Goal: Task Accomplishment & Management: Use online tool/utility

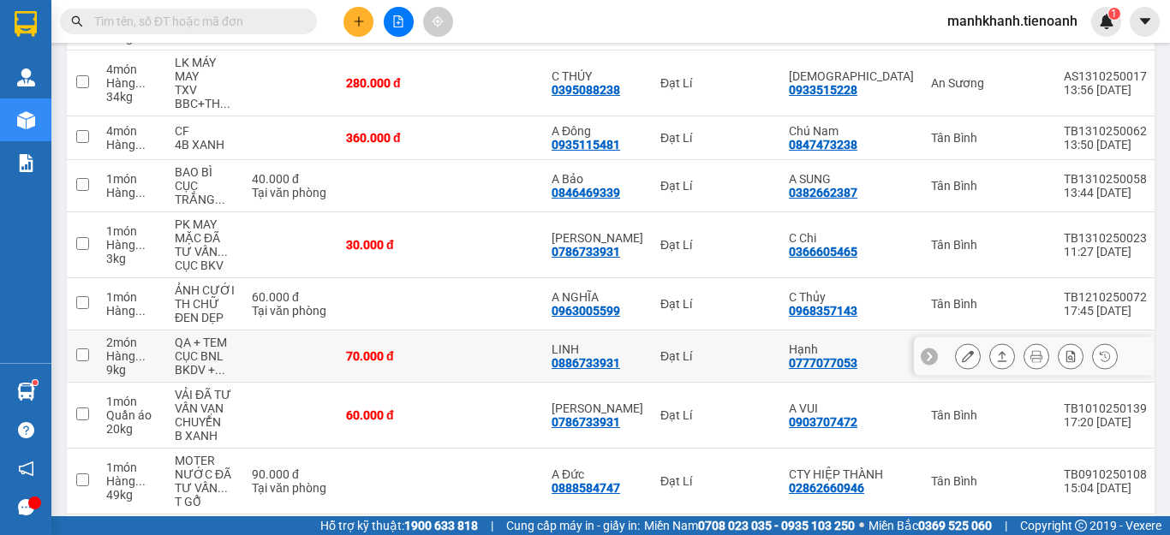
scroll to position [906, 0]
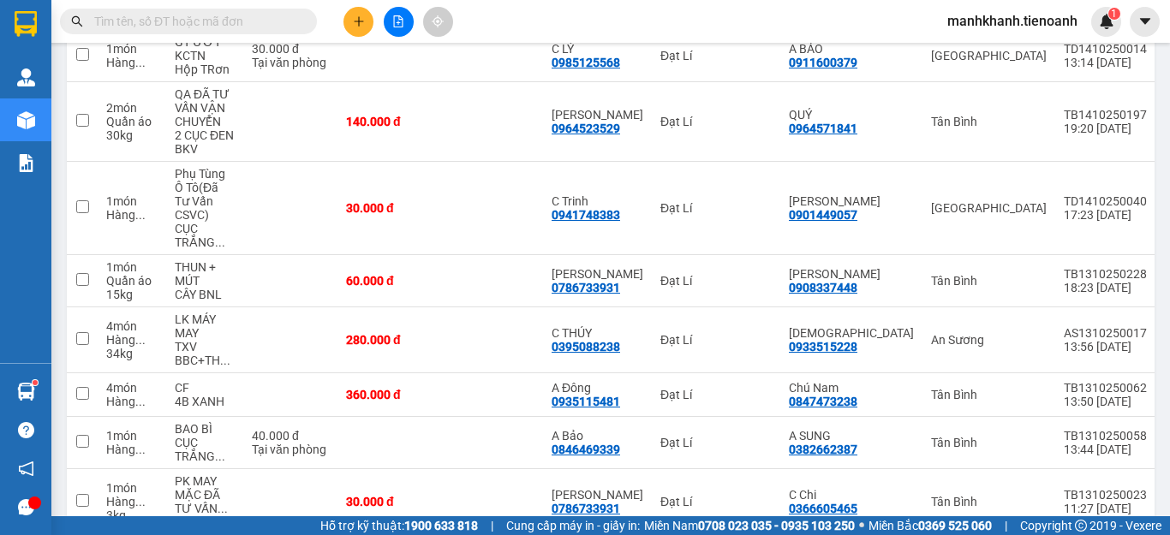
click at [179, 26] on input "text" at bounding box center [195, 21] width 202 height 19
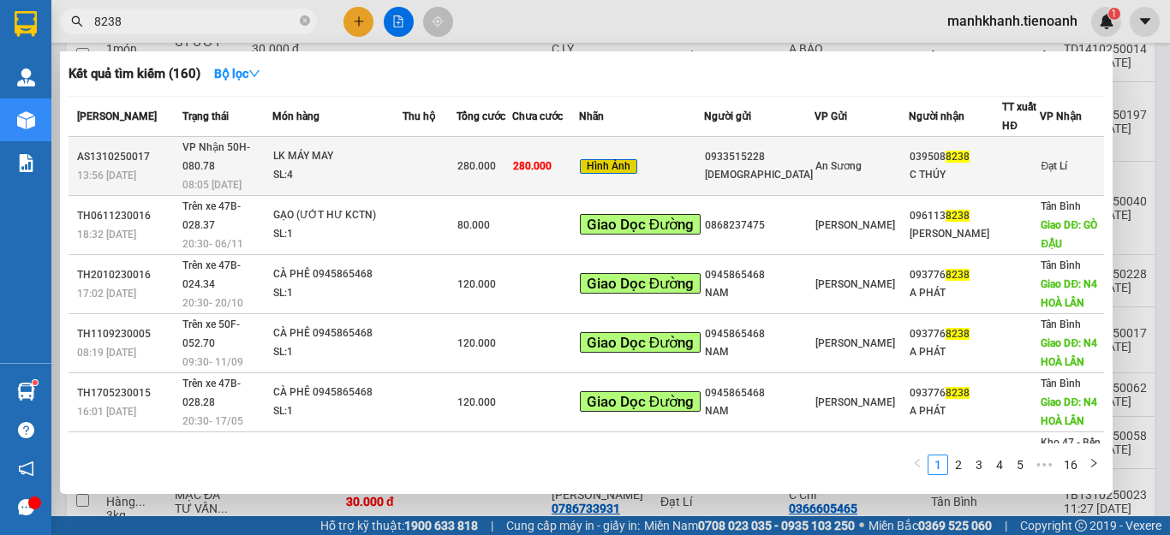
type input "8238"
click at [457, 164] on td at bounding box center [430, 166] width 54 height 59
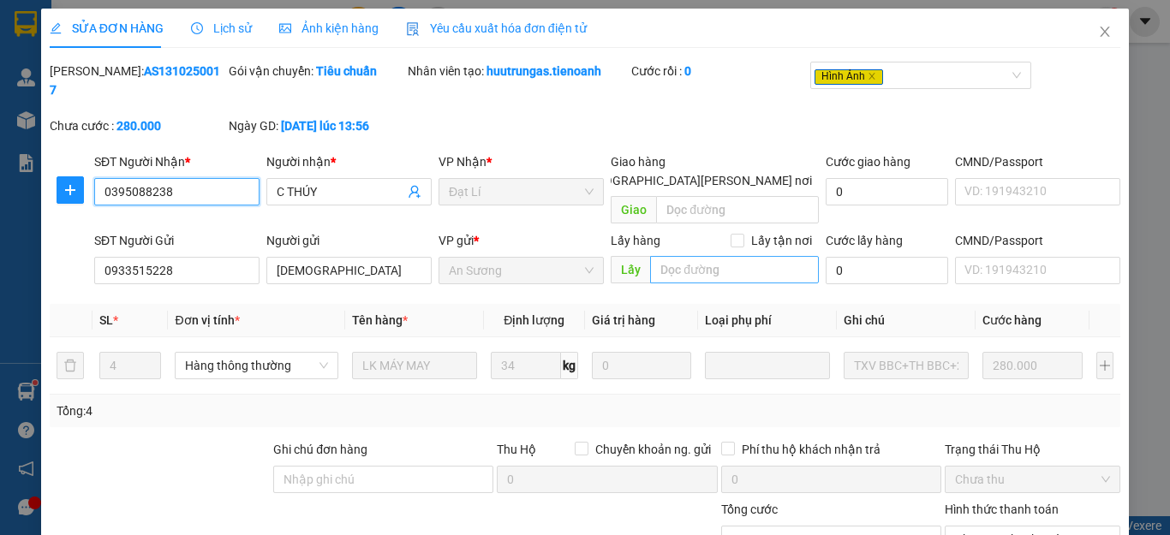
type input "0395088238"
type input "C THÚY"
type input "0933515228"
type input "[DEMOGRAPHIC_DATA]"
type input "0"
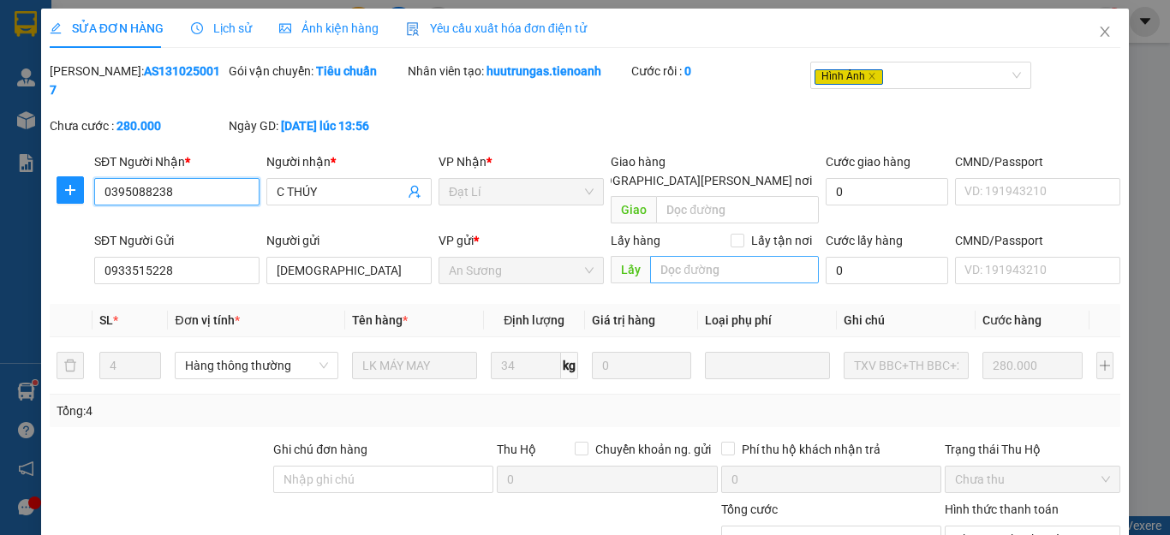
type input "280.000"
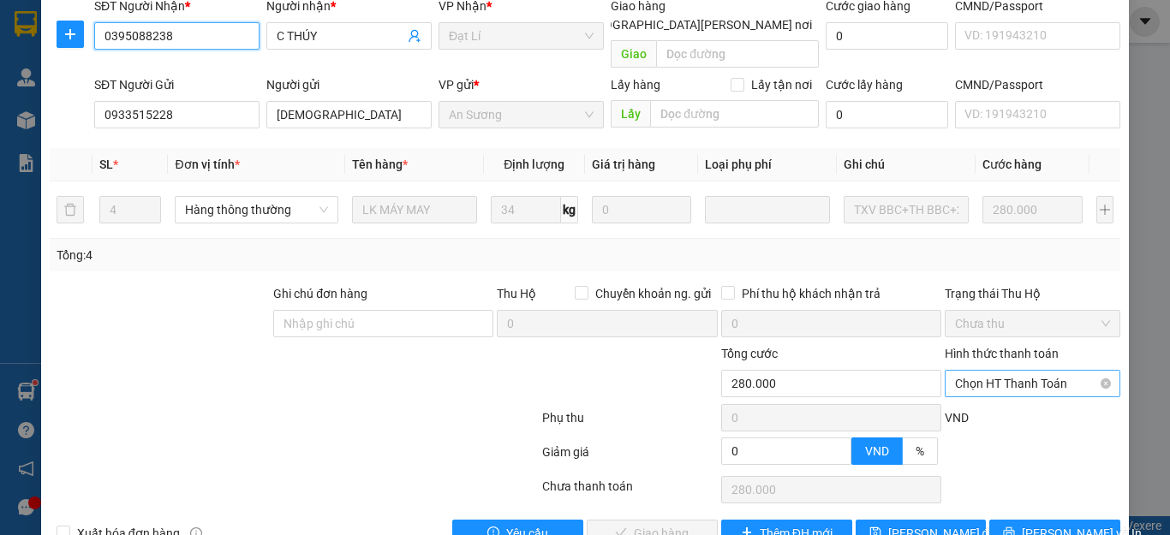
click at [975, 371] on span "Chọn HT Thanh Toán" at bounding box center [1032, 384] width 155 height 26
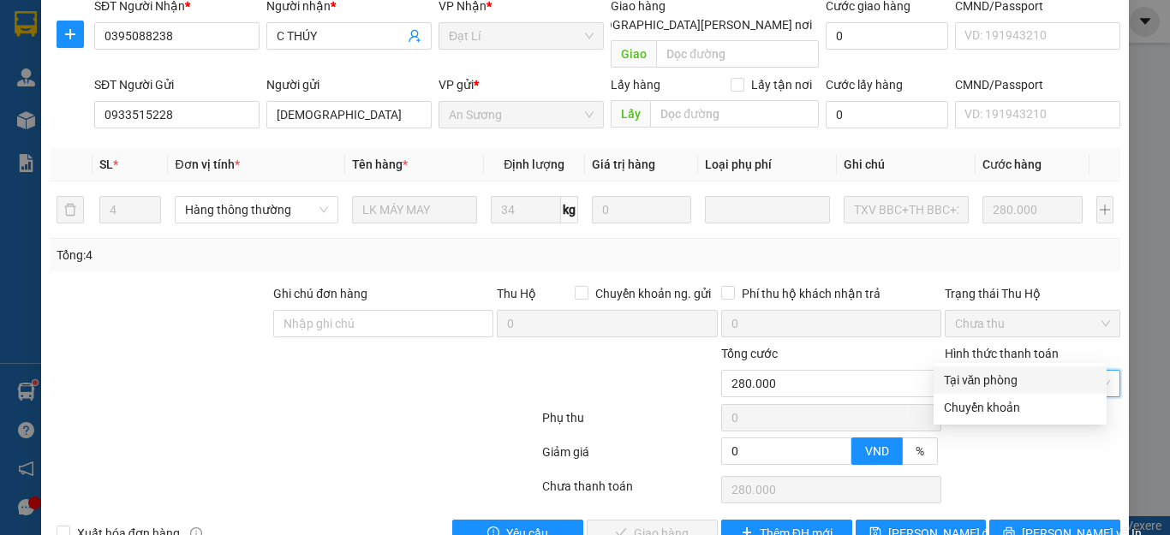
click at [975, 386] on div "Tại văn phòng" at bounding box center [1020, 380] width 153 height 19
type input "0"
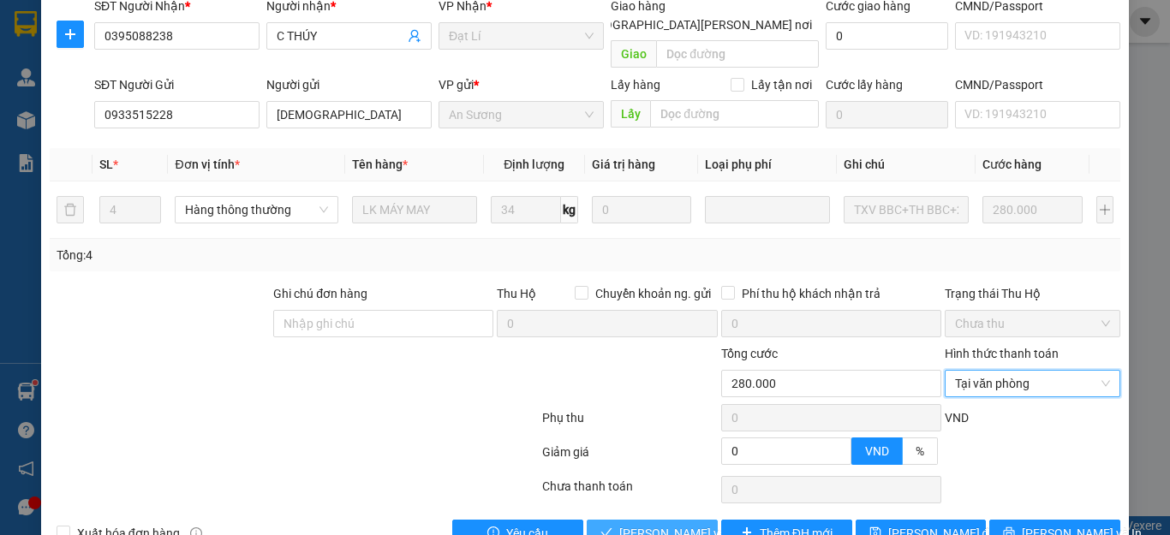
click at [649, 524] on span "[PERSON_NAME] và [PERSON_NAME] hàng" at bounding box center [734, 533] width 231 height 19
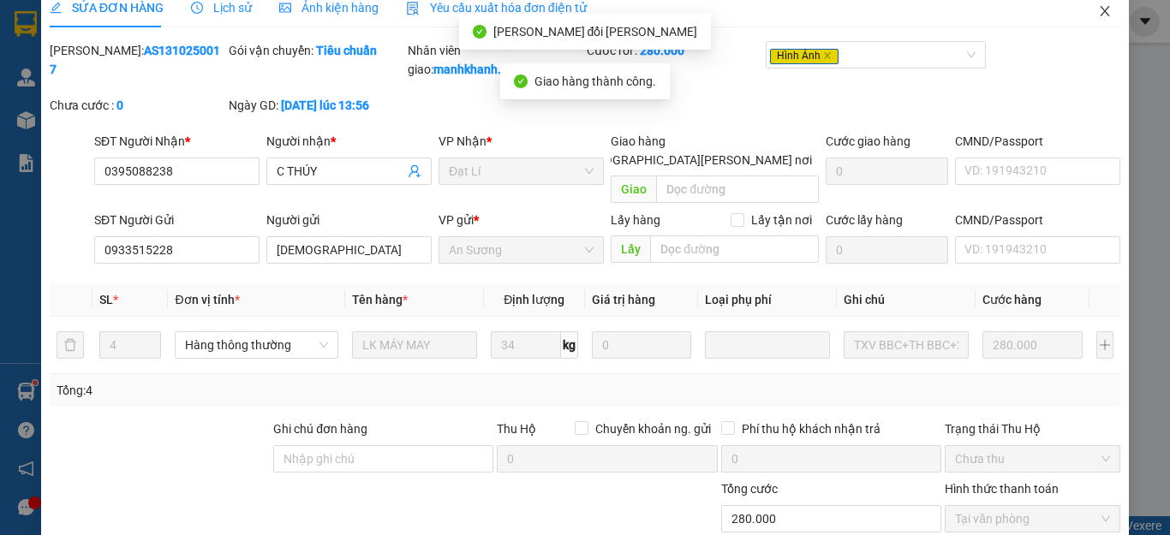
scroll to position [0, 0]
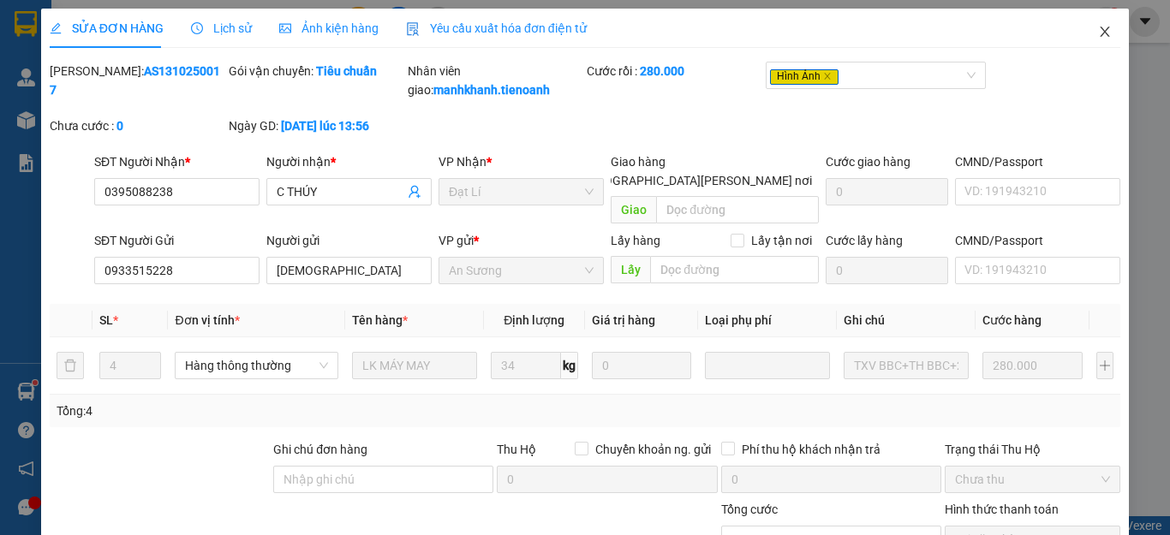
click at [1098, 33] on icon "close" at bounding box center [1105, 32] width 14 height 14
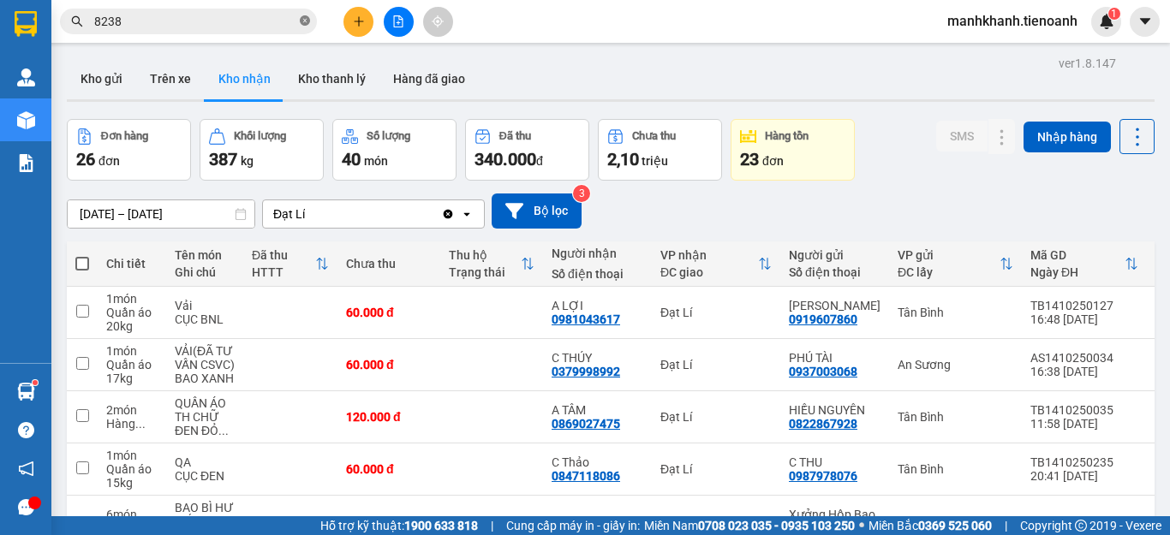
drag, startPoint x: 305, startPoint y: 22, endPoint x: 283, endPoint y: 23, distance: 22.3
click at [304, 22] on icon "close-circle" at bounding box center [305, 20] width 10 height 10
click at [236, 23] on input "text" at bounding box center [195, 21] width 202 height 19
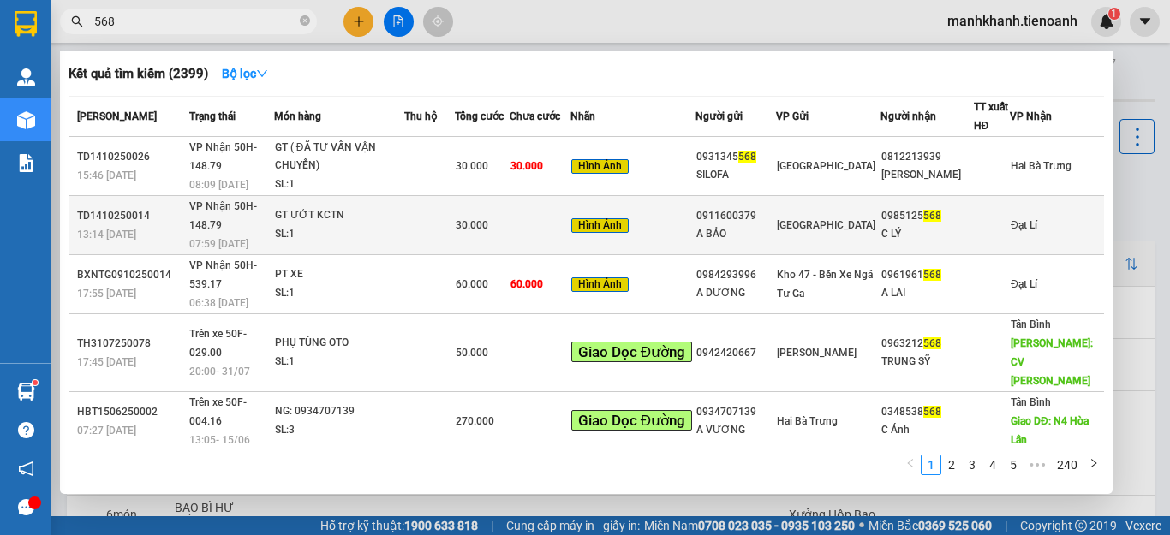
type input "568"
click at [488, 219] on span "30.000" at bounding box center [472, 225] width 33 height 12
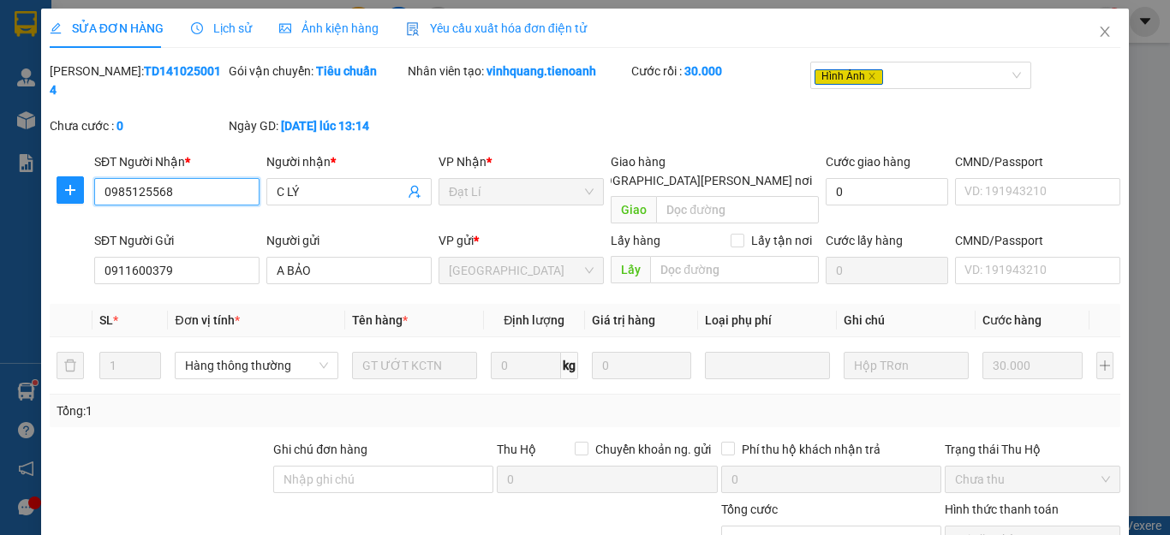
type input "0985125568"
type input "C LÝ"
type input "0911600379"
type input "A BẢO"
type input "0"
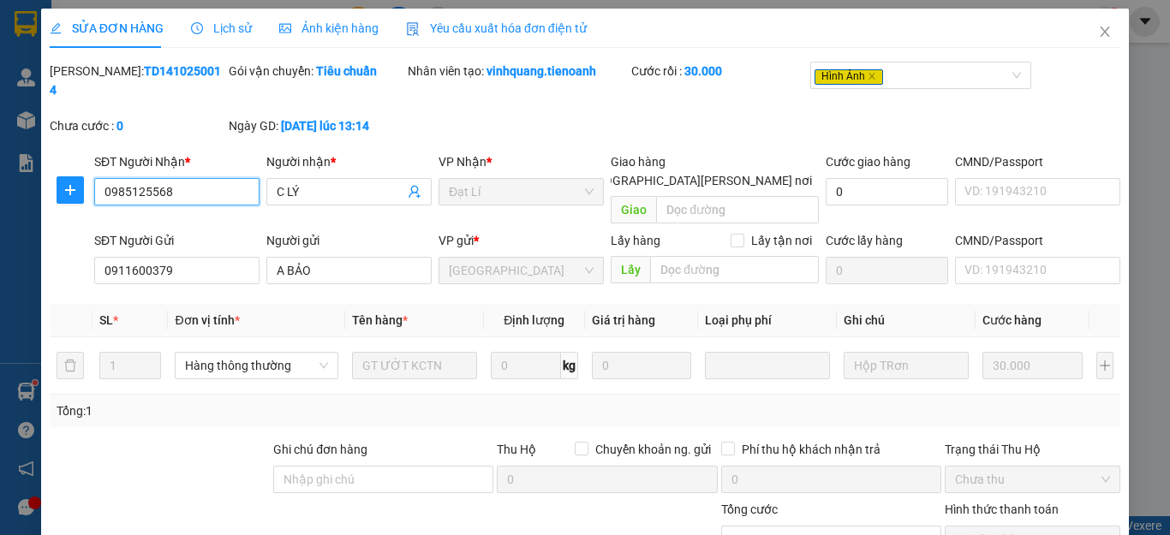
type input "30.000"
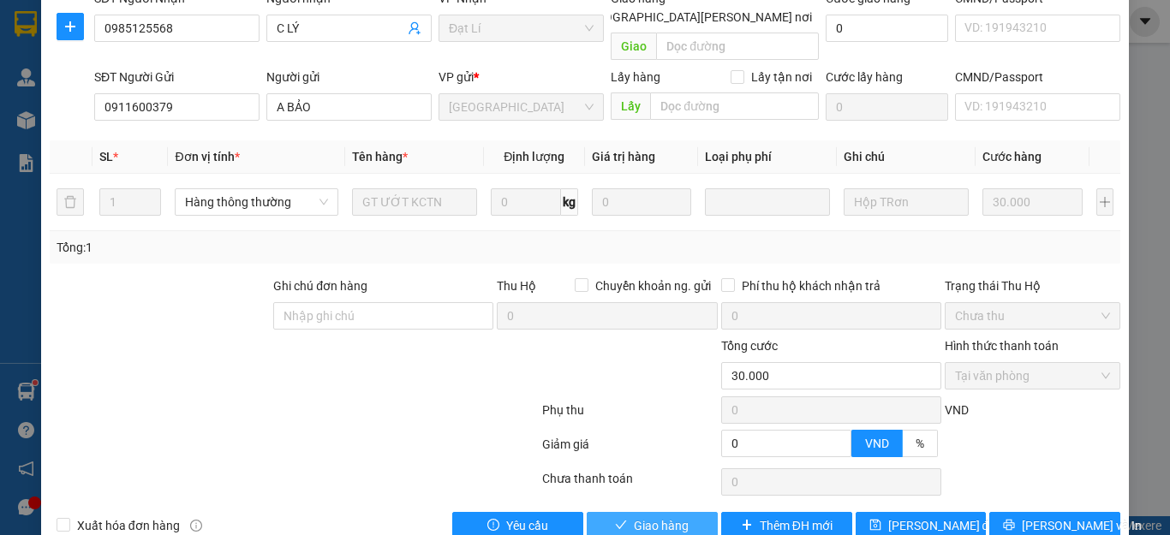
click at [677, 517] on span "Giao hàng" at bounding box center [661, 526] width 55 height 19
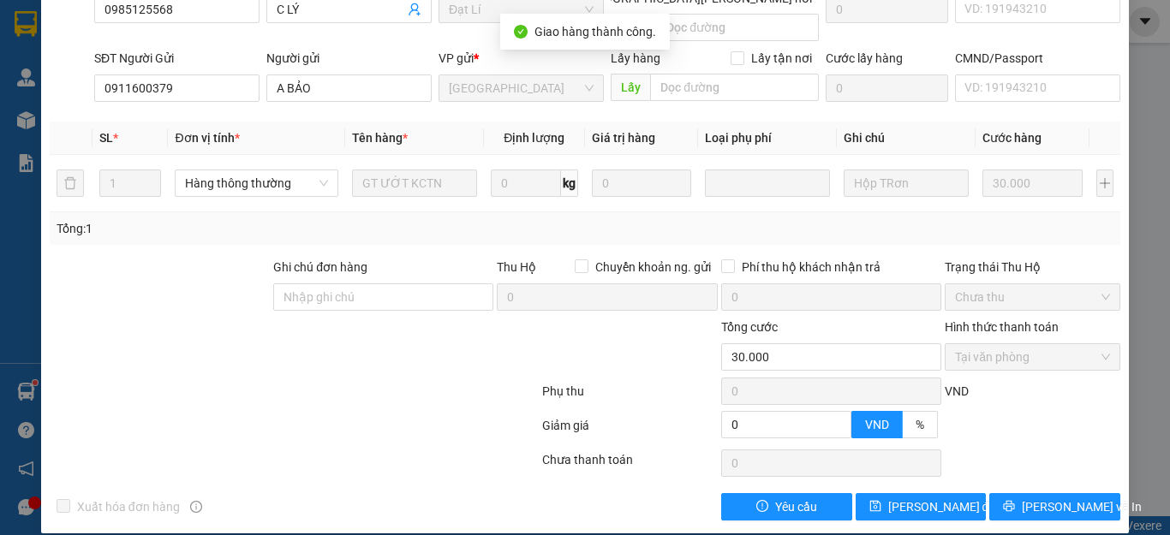
scroll to position [0, 0]
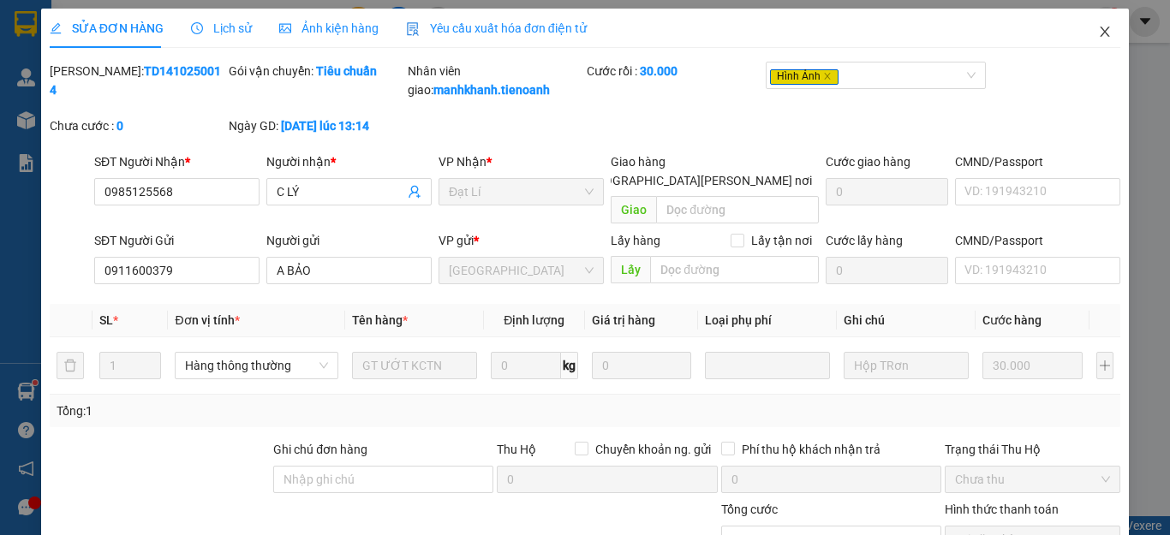
click at [1098, 32] on icon "close" at bounding box center [1105, 32] width 14 height 14
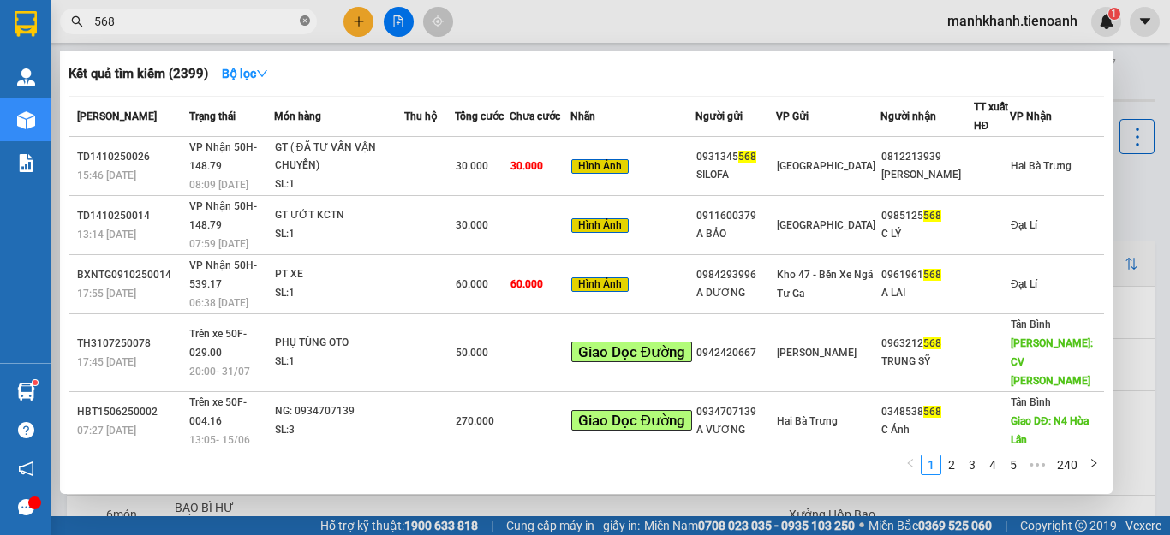
click at [304, 17] on icon "close-circle" at bounding box center [305, 20] width 10 height 10
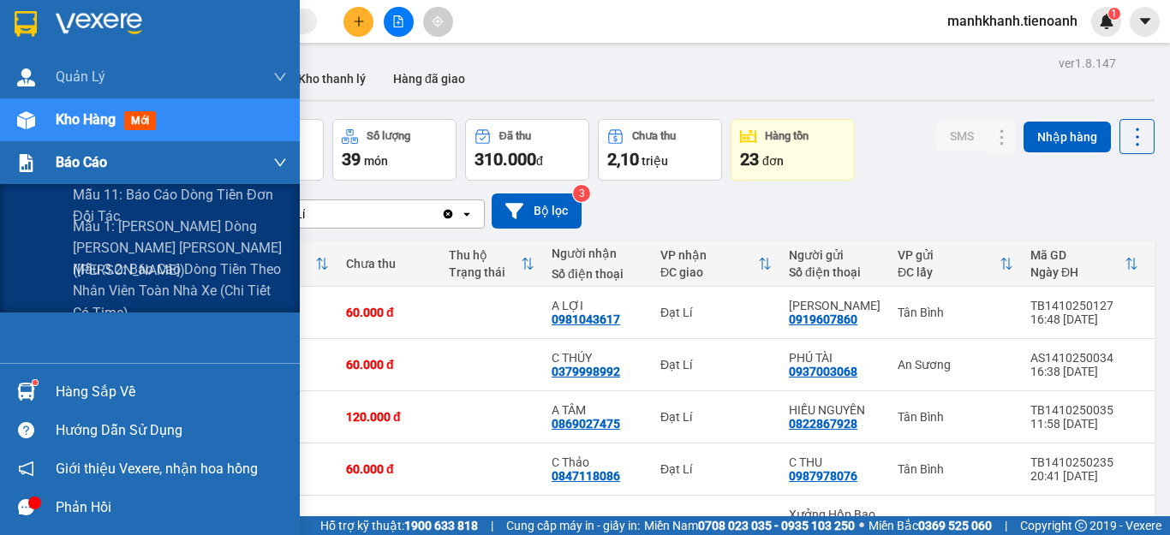
click at [85, 170] on span "Báo cáo" at bounding box center [81, 162] width 51 height 21
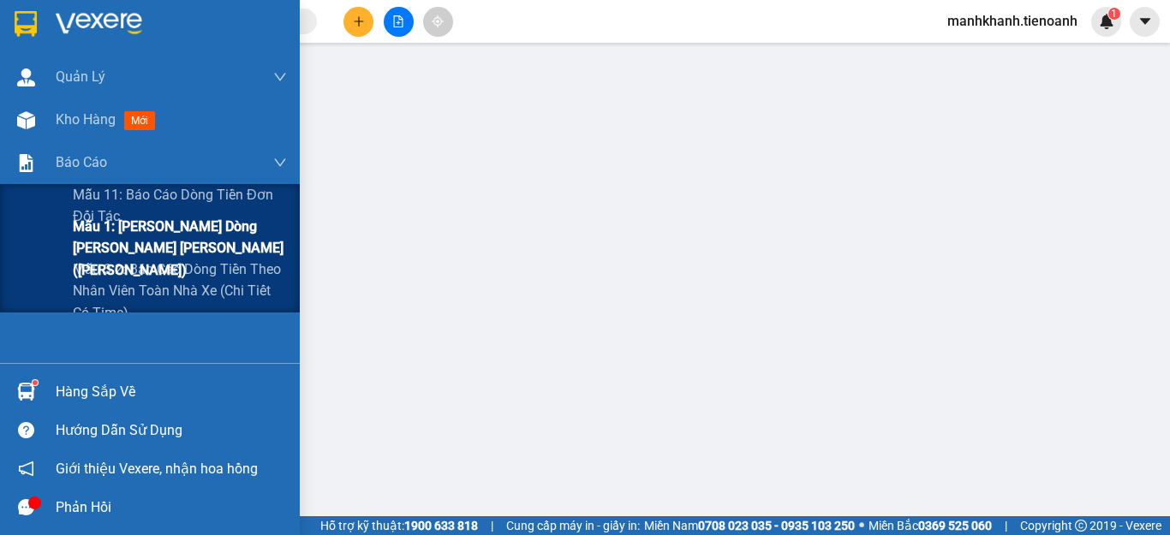
click at [174, 240] on span "Mẫu 1: [PERSON_NAME] dòng [PERSON_NAME] [PERSON_NAME] ([PERSON_NAME])" at bounding box center [180, 248] width 214 height 64
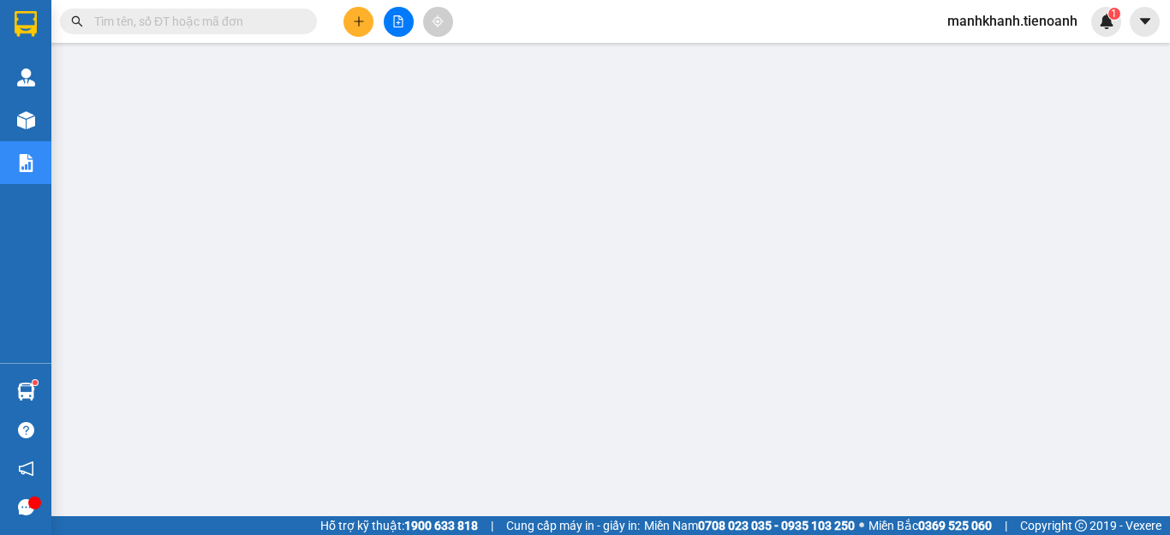
scroll to position [242, 0]
